Goal: Task Accomplishment & Management: Manage account settings

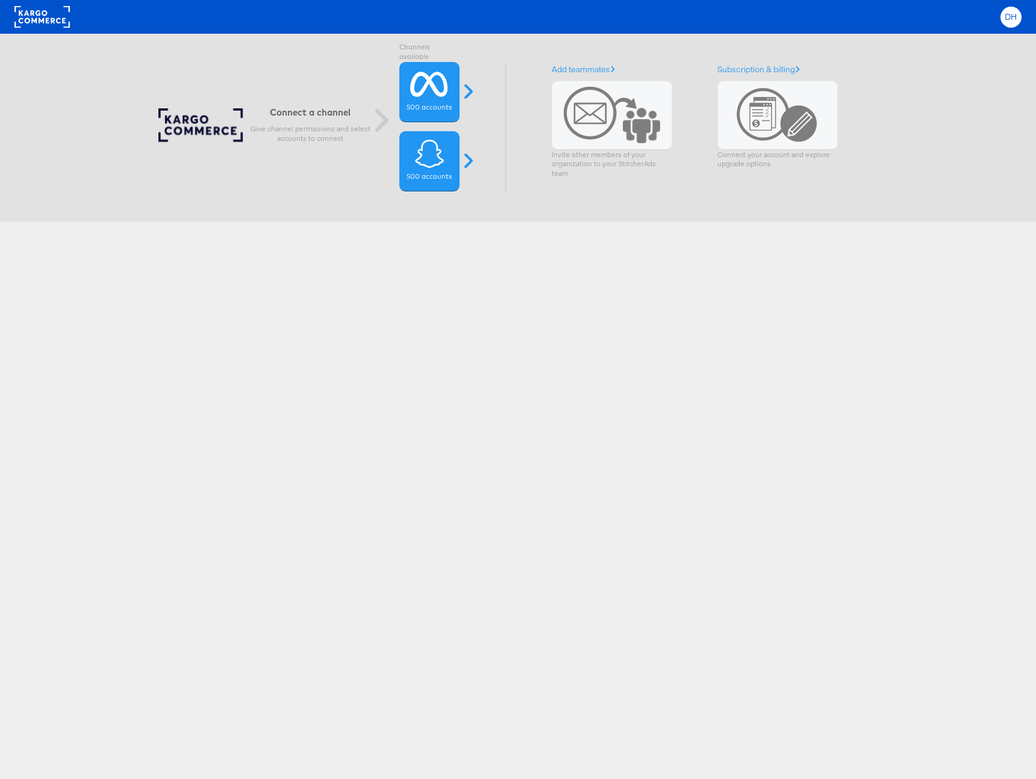
click at [1012, 16] on span "DH" at bounding box center [1010, 17] width 13 height 8
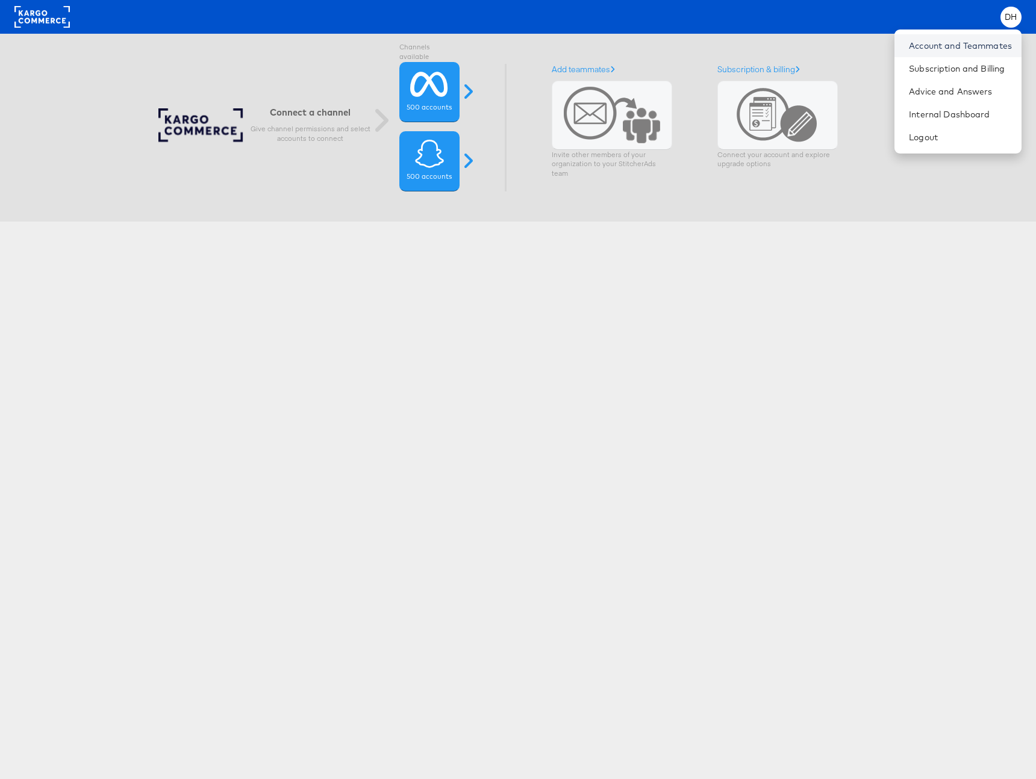
click at [932, 48] on link "Account and Teammates" at bounding box center [960, 46] width 103 height 12
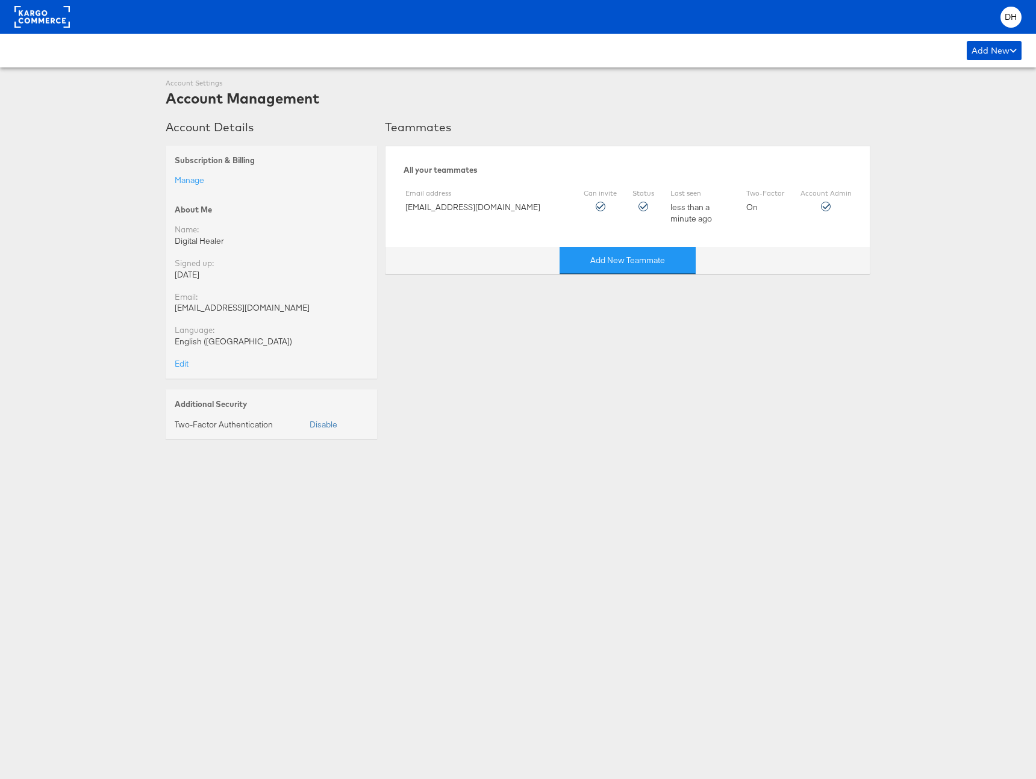
click at [26, 19] on rect at bounding box center [41, 17] width 55 height 22
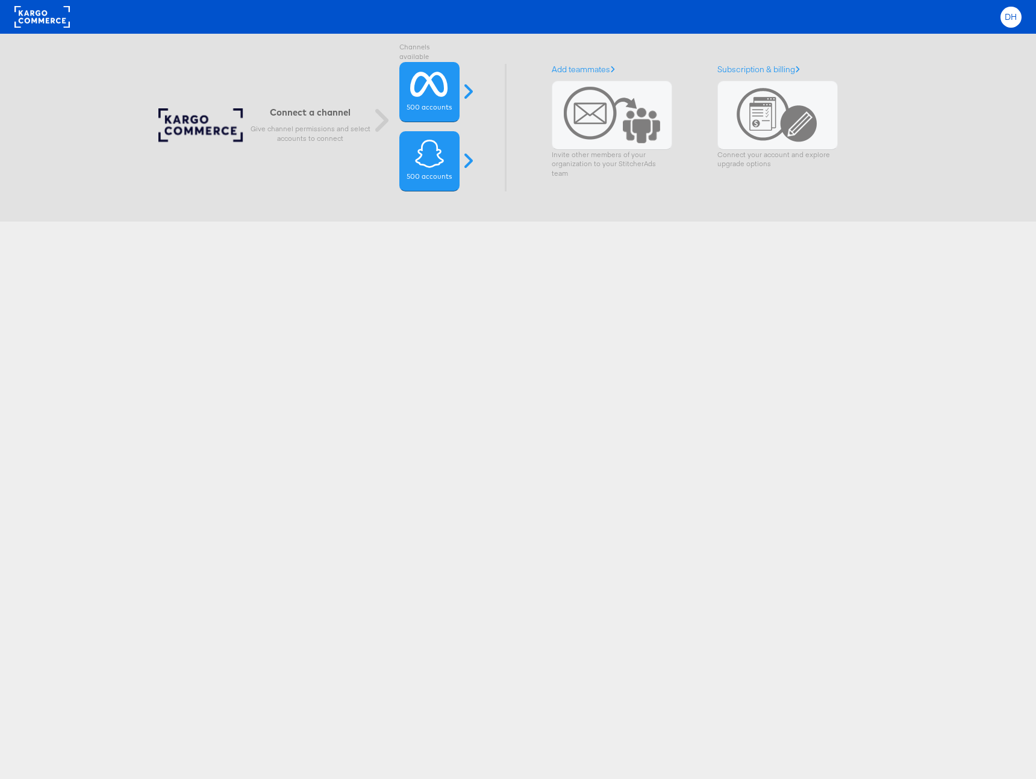
click at [1001, 18] on div "DH" at bounding box center [1010, 17] width 21 height 21
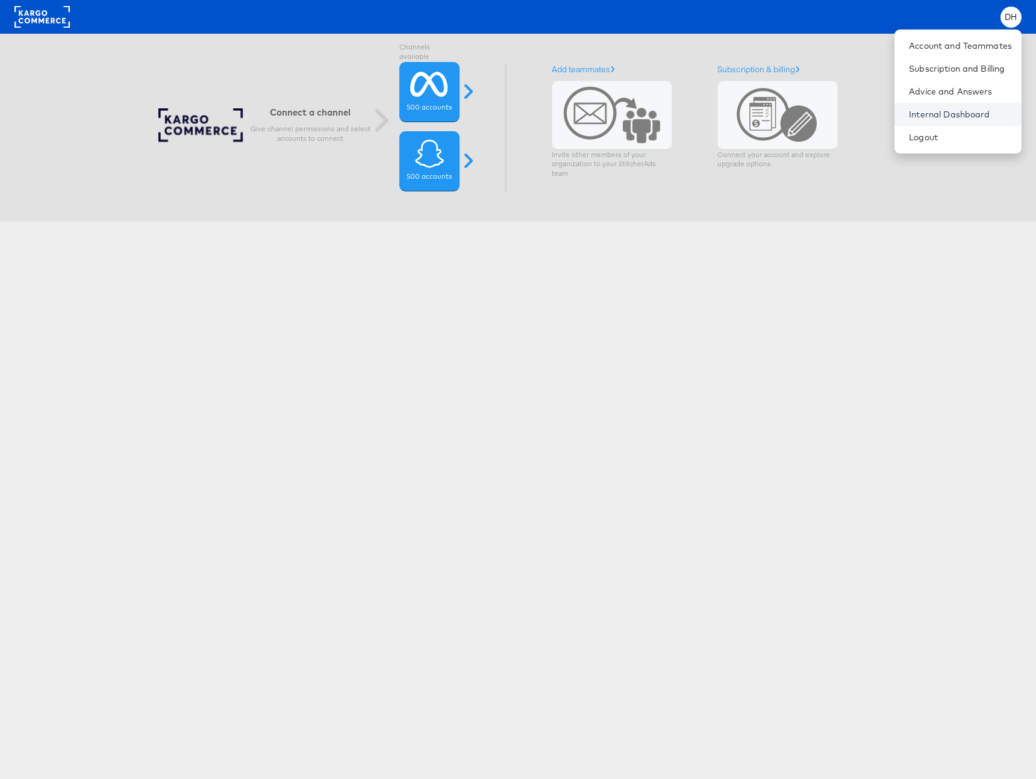
click at [967, 113] on link "Internal Dashboard" at bounding box center [960, 114] width 103 height 12
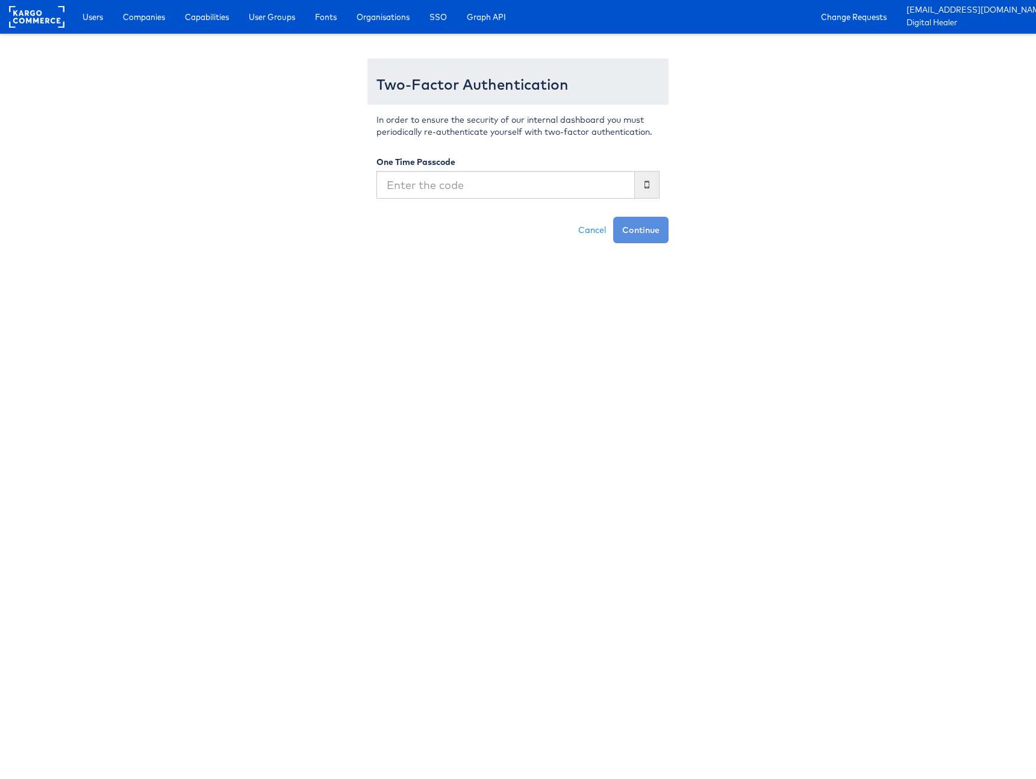
click at [483, 237] on div "Cancel Continue" at bounding box center [517, 230] width 301 height 26
click at [495, 187] on input "text" at bounding box center [505, 185] width 258 height 28
type input "838850"
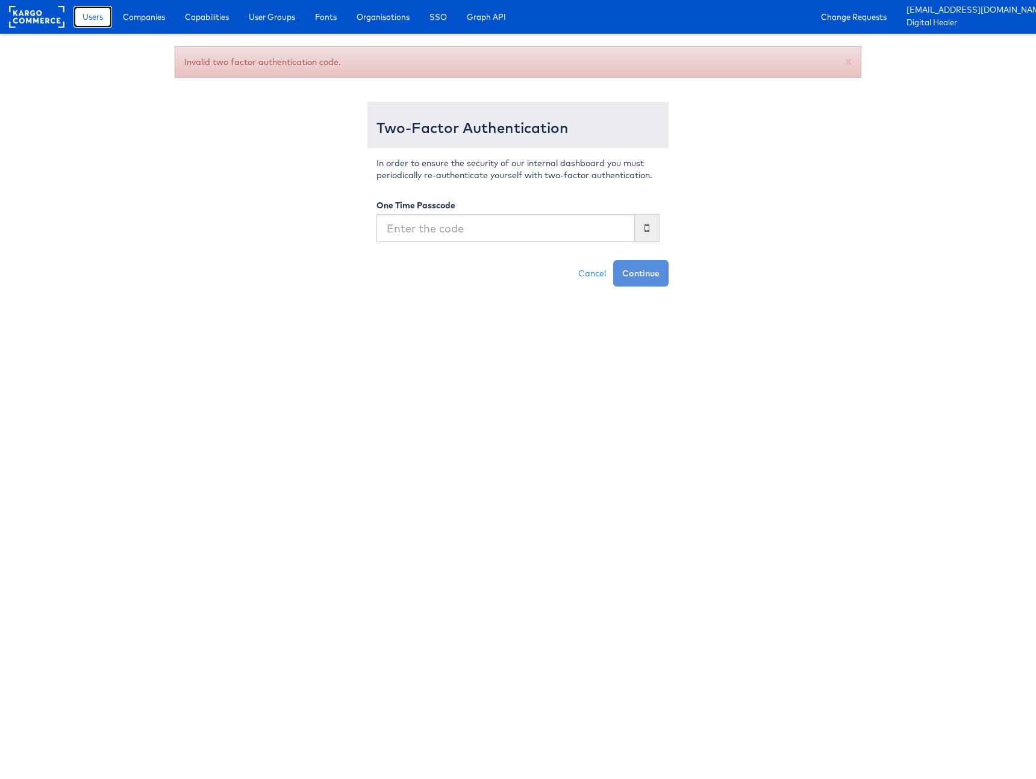
click at [95, 17] on span "Users" at bounding box center [93, 17] width 20 height 12
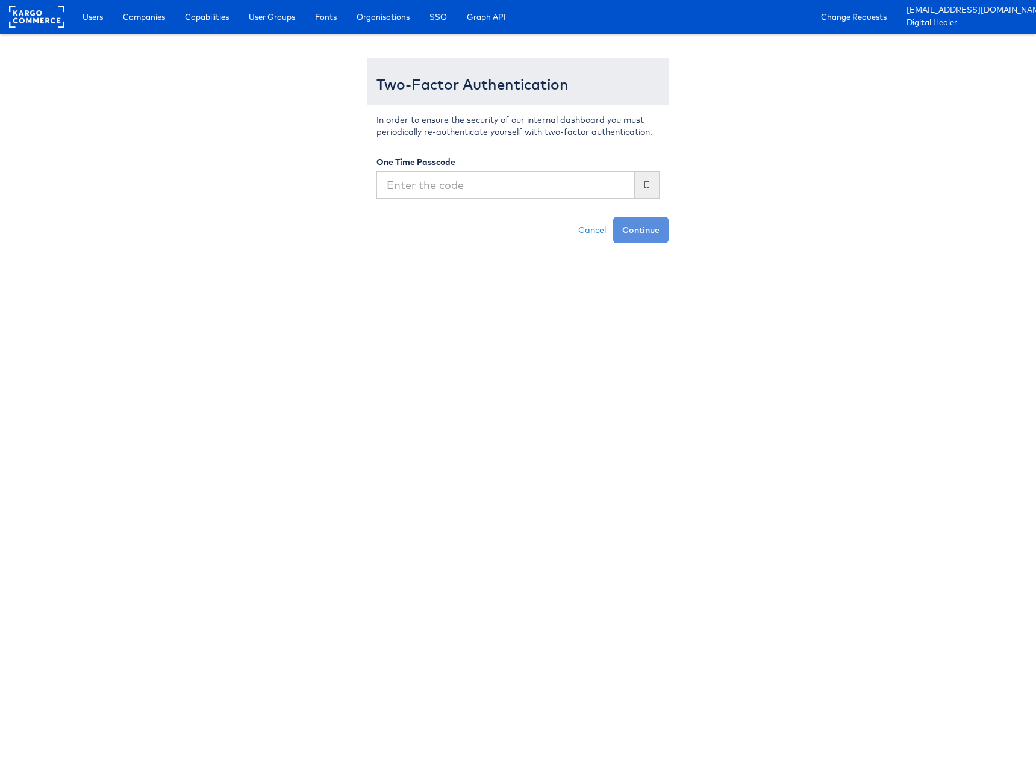
type input "838850"
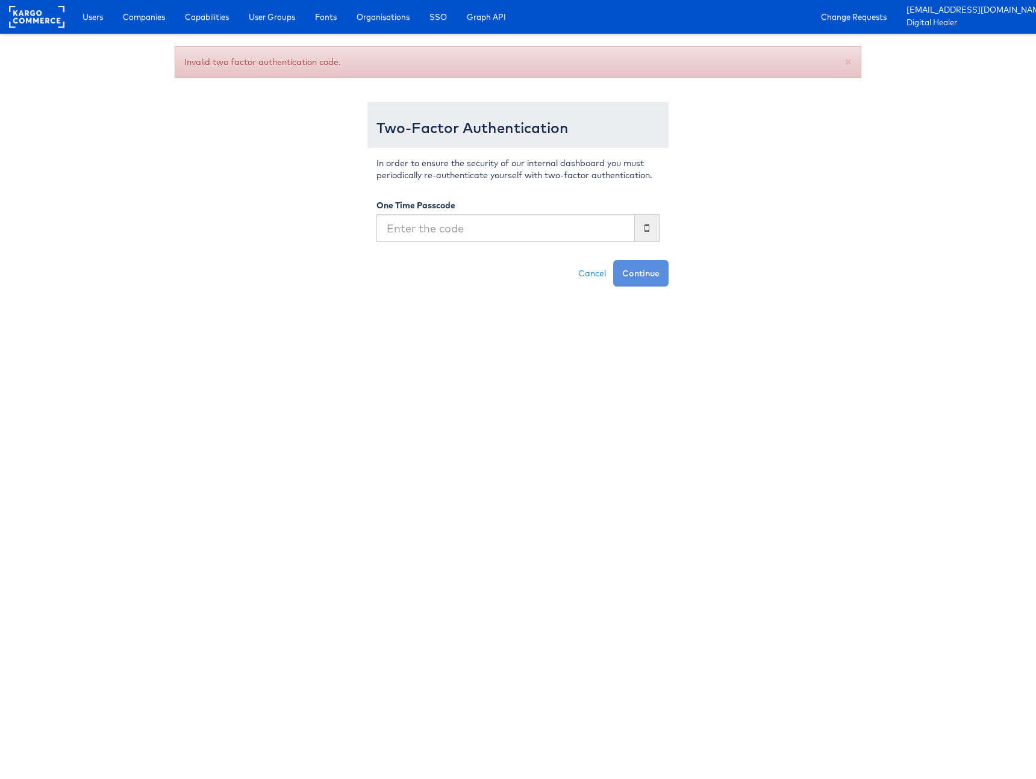
type input "838850"
click at [520, 220] on input "text" at bounding box center [505, 228] width 258 height 28
paste input "140922"
type input "140922"
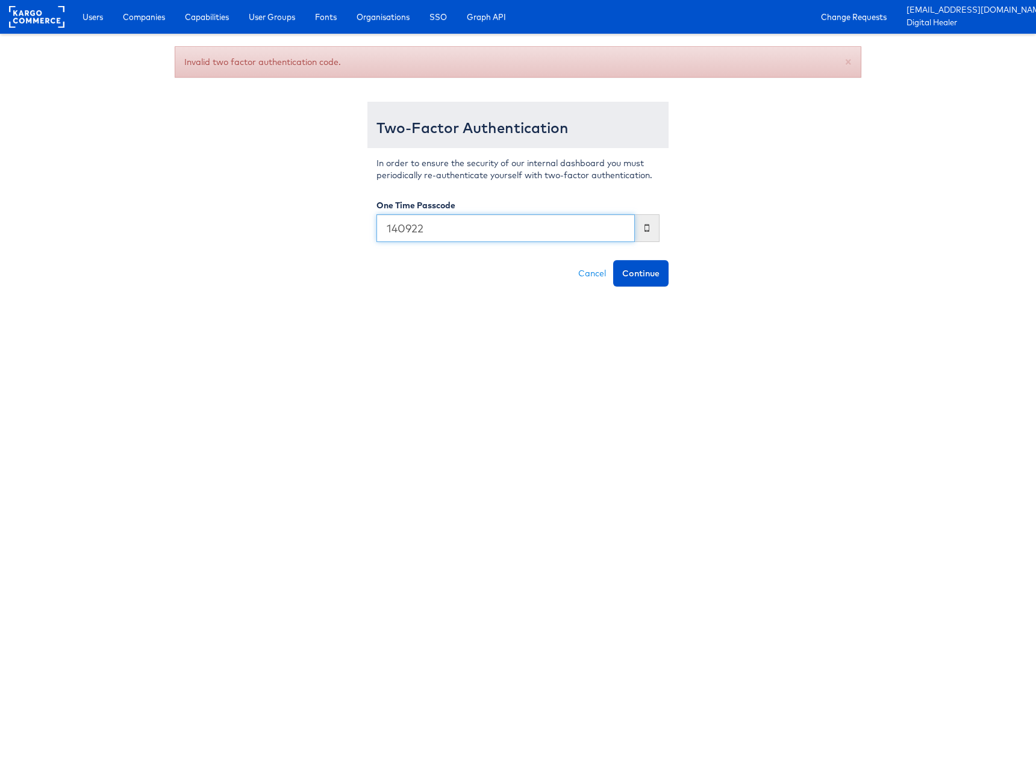
click at [613, 260] on button "Continue" at bounding box center [640, 273] width 55 height 26
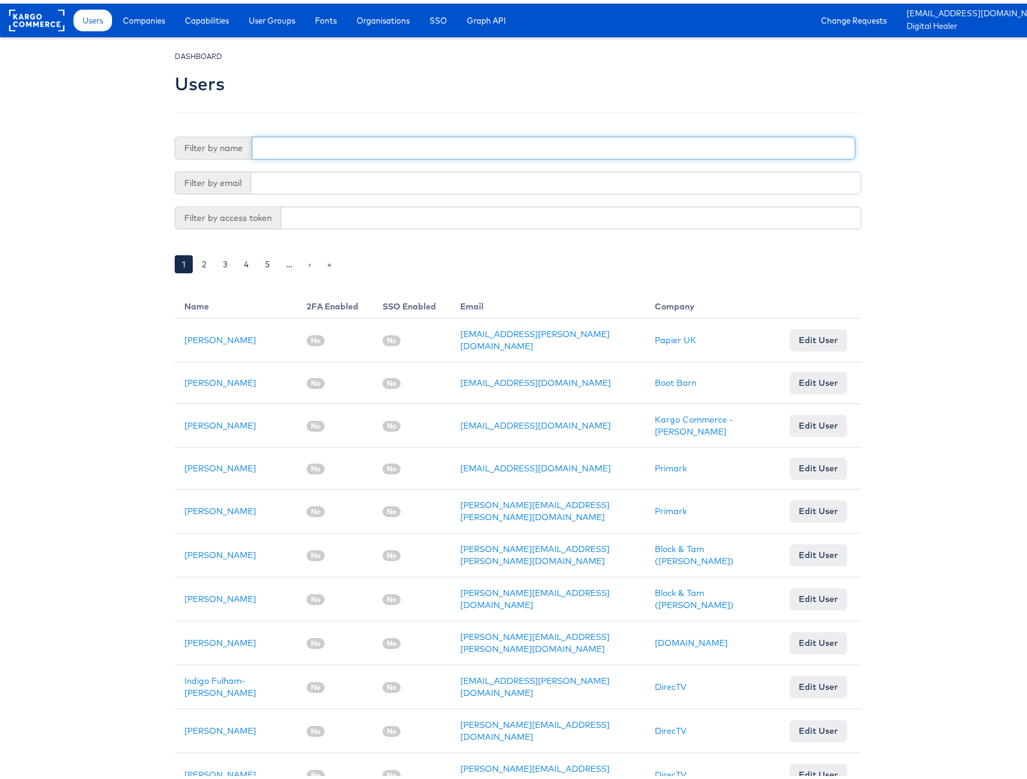
click at [328, 145] on input "text" at bounding box center [553, 144] width 603 height 23
type input "[PERSON_NAME]"
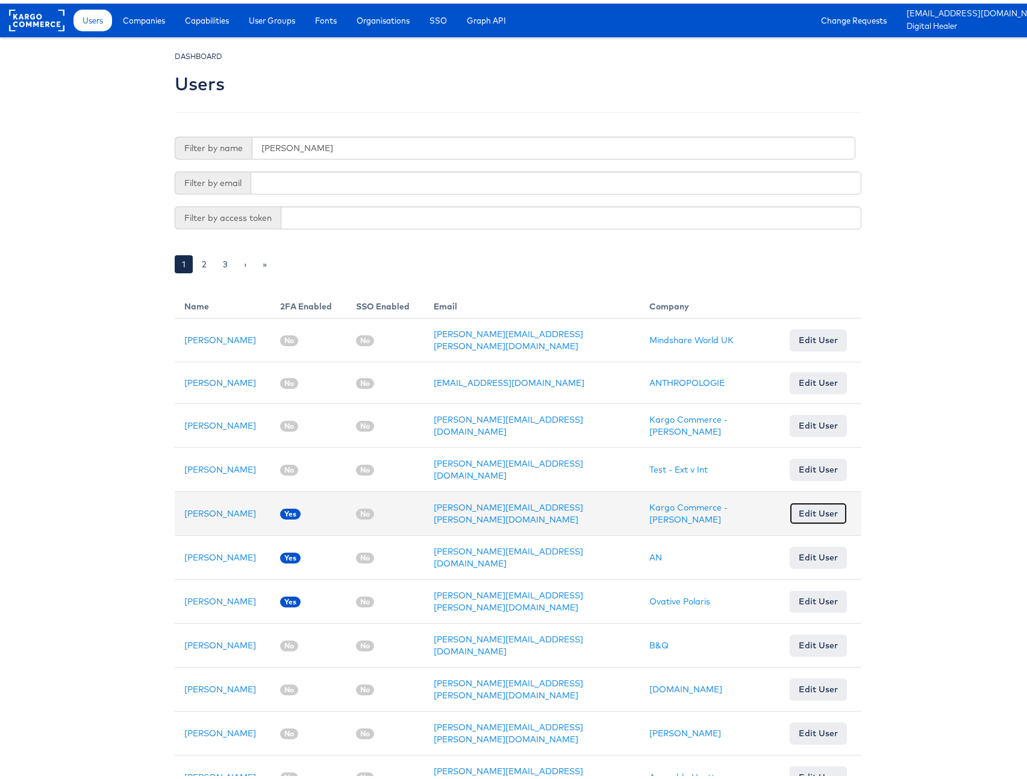
click at [803, 505] on link "Edit User" at bounding box center [817, 510] width 57 height 22
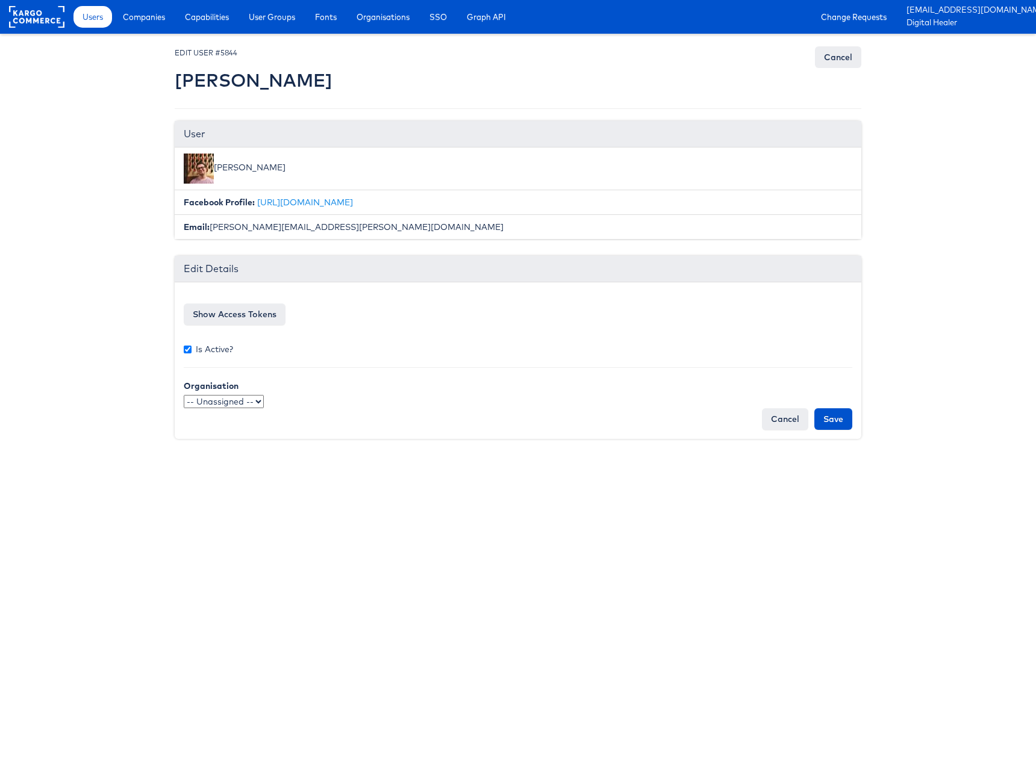
click at [213, 338] on form "Facebook access token EAAH4LxToDUcBO3KlSJ27uKyZAn9Btxz2B1Ty7h3ZBQwkNGseKEMZAVpA…" at bounding box center [518, 360] width 668 height 139
click at [215, 349] on label "Is Active?" at bounding box center [208, 349] width 49 height 12
click at [192, 349] on input "Is Active?" at bounding box center [188, 350] width 8 height 8
checkbox input "false"
click at [835, 419] on input "Save" at bounding box center [833, 419] width 38 height 22
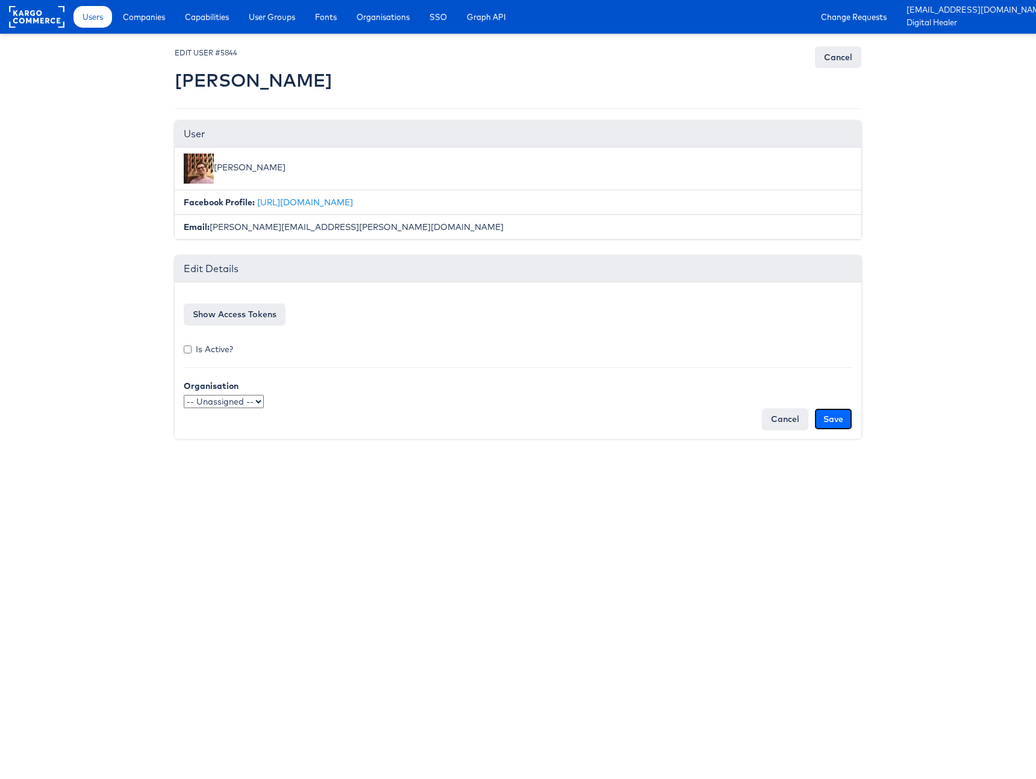
type input "Saving..."
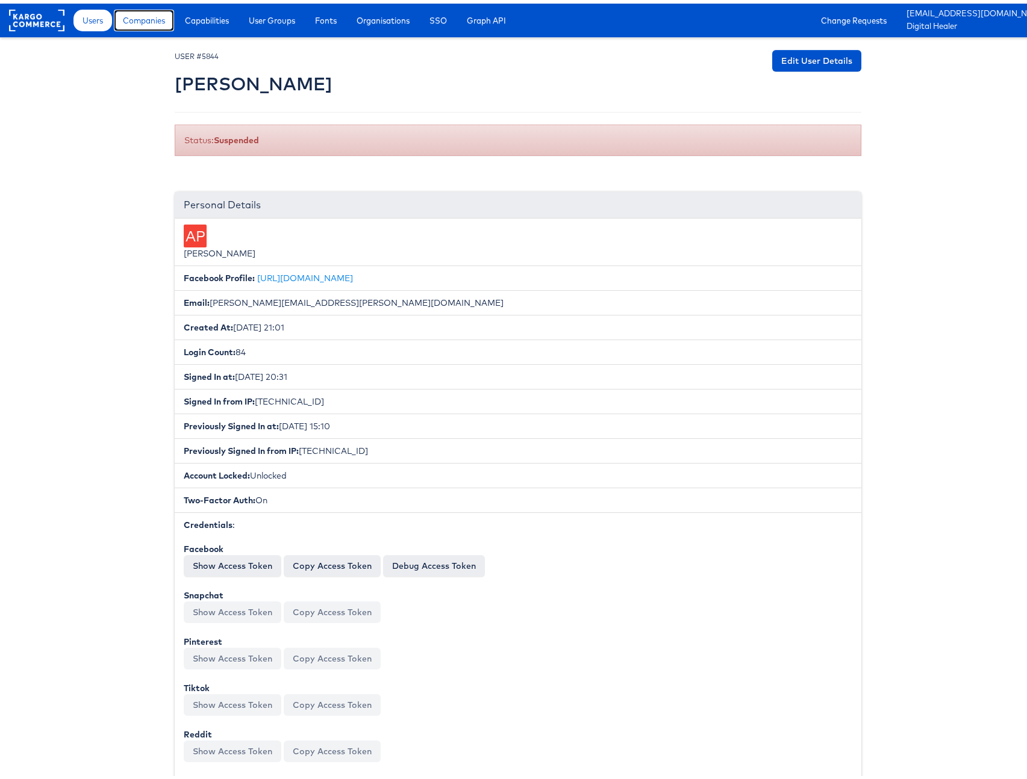
click at [150, 14] on span "Companies" at bounding box center [144, 17] width 42 height 12
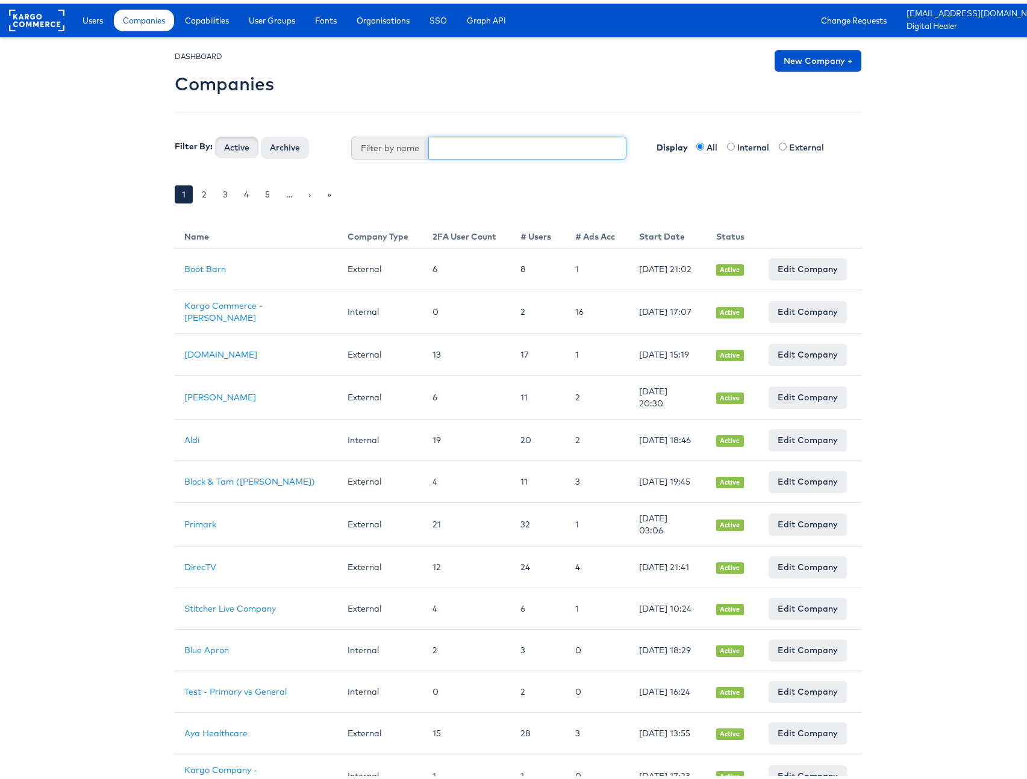
click at [447, 148] on input "text" at bounding box center [527, 144] width 199 height 23
click at [215, 133] on button "Active" at bounding box center [236, 144] width 43 height 22
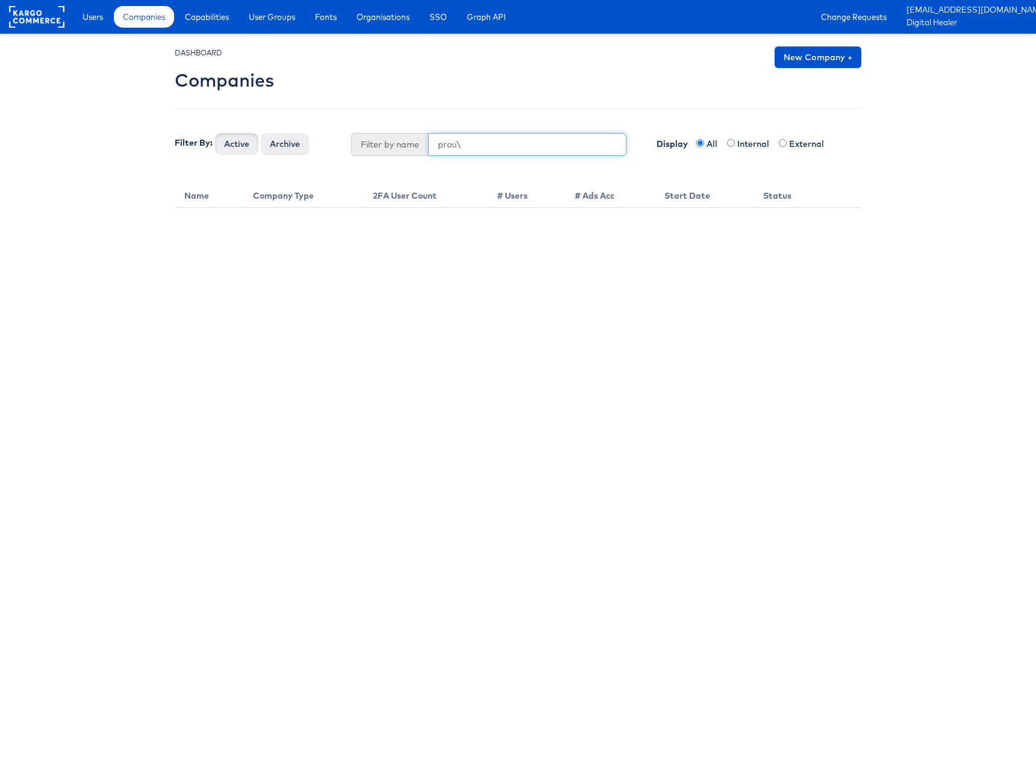
type input "prou"
click at [215, 133] on button "Active" at bounding box center [236, 144] width 43 height 22
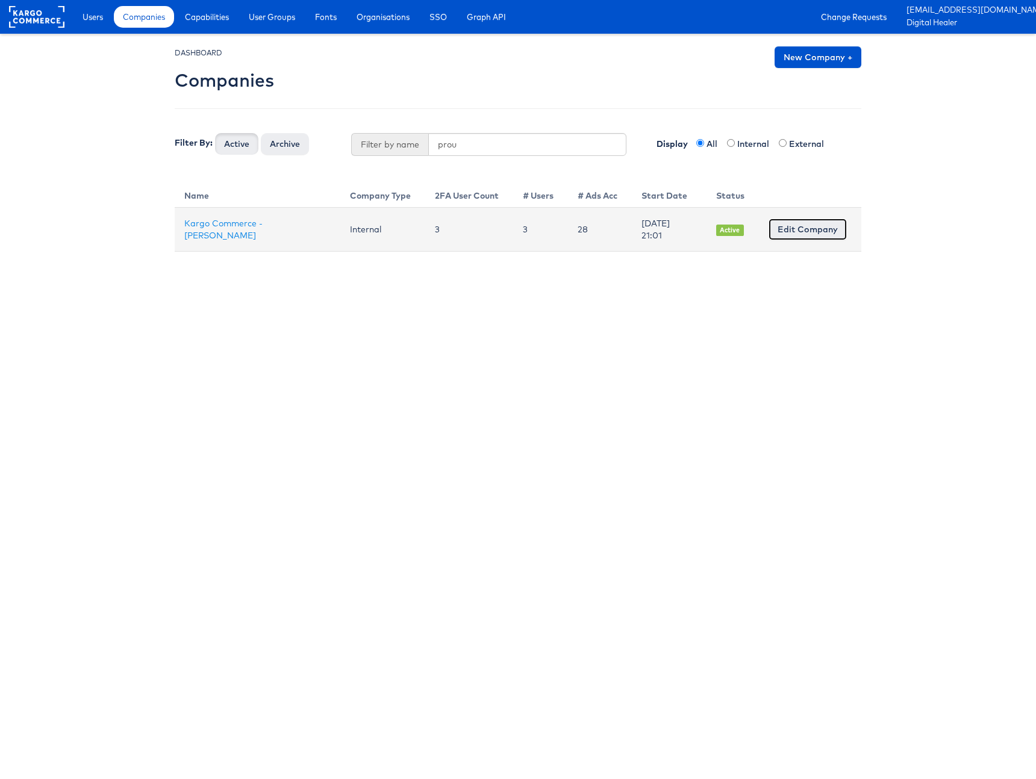
click at [795, 223] on link "Edit Company" at bounding box center [807, 230] width 78 height 22
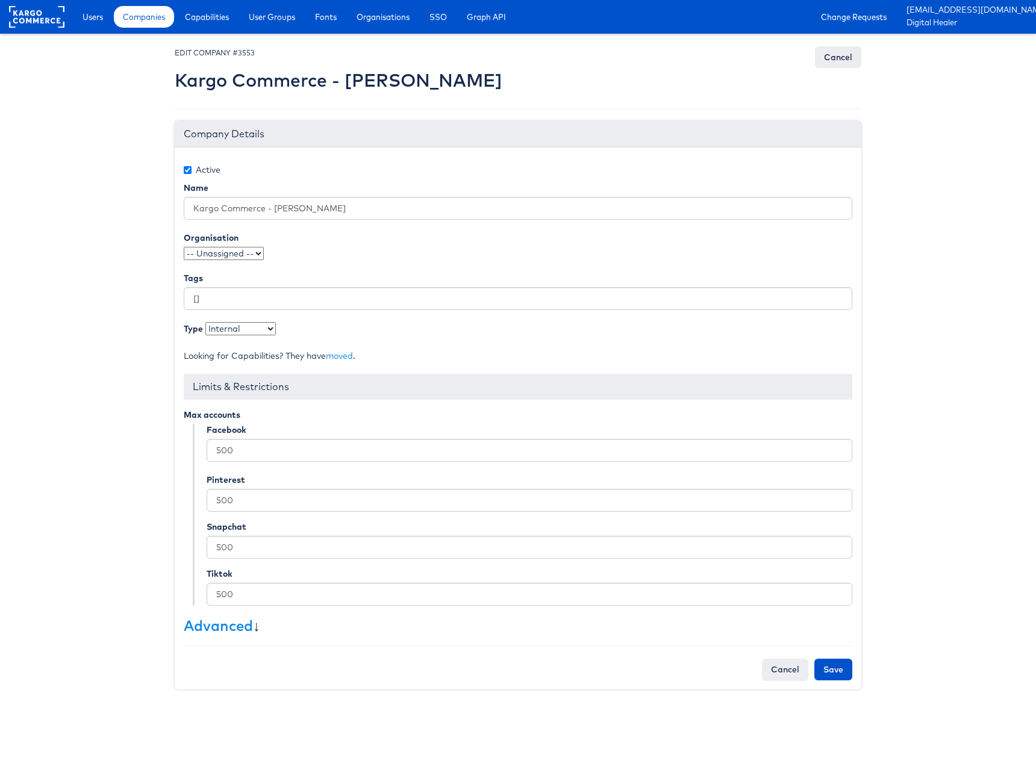
click at [210, 172] on label "Active" at bounding box center [202, 170] width 37 height 12
click at [192, 172] on input "Active" at bounding box center [188, 170] width 8 height 8
checkbox input "false"
click at [849, 664] on input "Save" at bounding box center [833, 670] width 38 height 22
type input "Saving..."
